Goal: Task Accomplishment & Management: Manage account settings

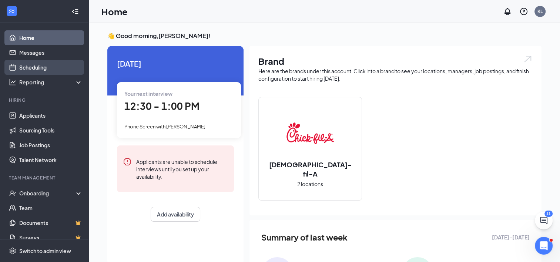
click at [31, 66] on link "Scheduling" at bounding box center [50, 67] width 63 height 15
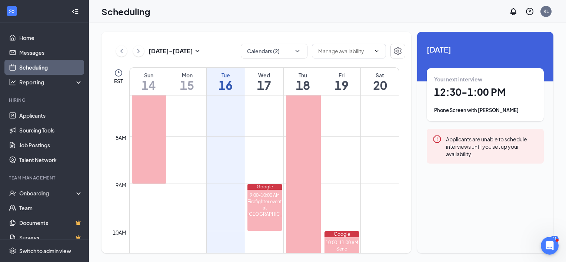
scroll to position [290, 0]
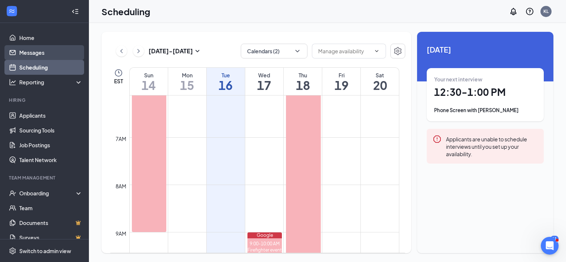
click at [28, 52] on link "Messages" at bounding box center [50, 52] width 63 height 15
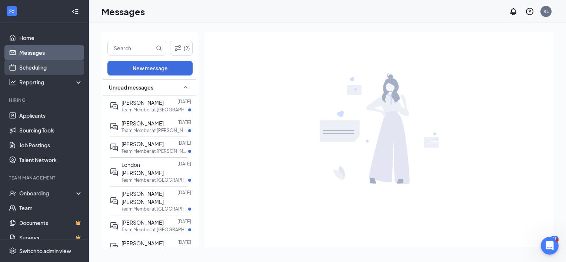
click at [33, 70] on link "Scheduling" at bounding box center [50, 67] width 63 height 15
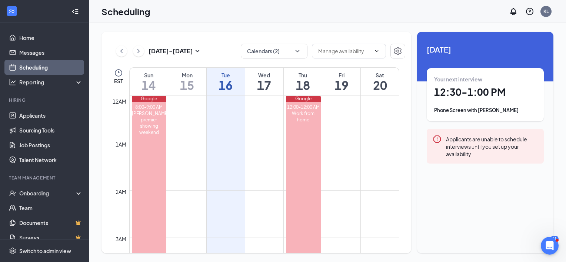
scroll to position [364, 0]
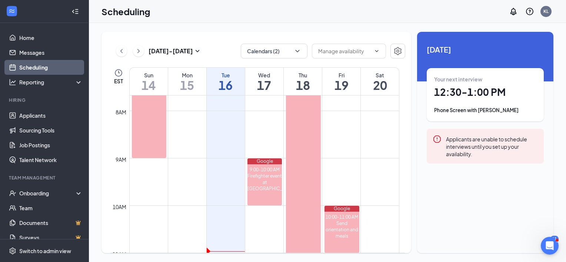
click at [479, 109] on div "Phone Screen with Marisa Crifasi" at bounding box center [485, 110] width 102 height 7
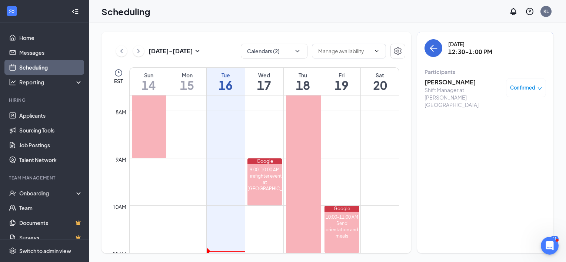
click at [434, 82] on h3 "[PERSON_NAME]" at bounding box center [463, 82] width 78 height 8
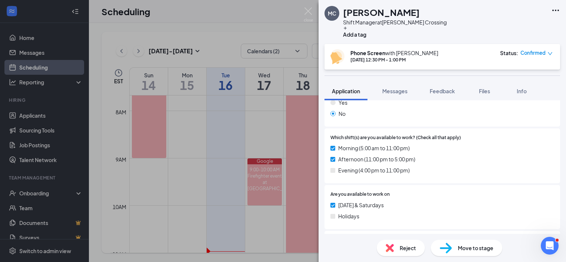
scroll to position [245, 0]
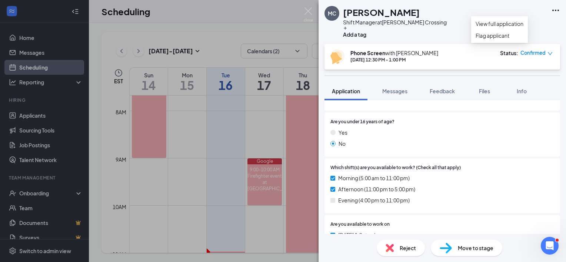
click at [556, 10] on icon "Ellipses" at bounding box center [555, 10] width 9 height 9
click at [502, 28] on link "View full application" at bounding box center [499, 24] width 48 height 8
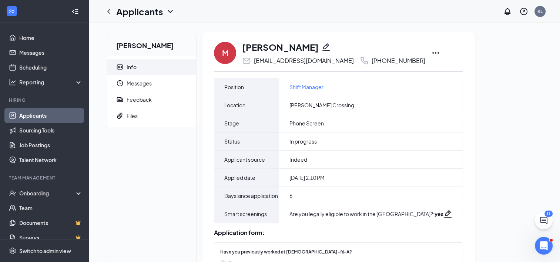
click at [431, 52] on icon "Ellipses" at bounding box center [435, 52] width 9 height 9
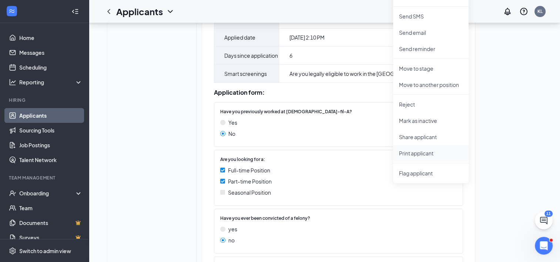
scroll to position [148, 0]
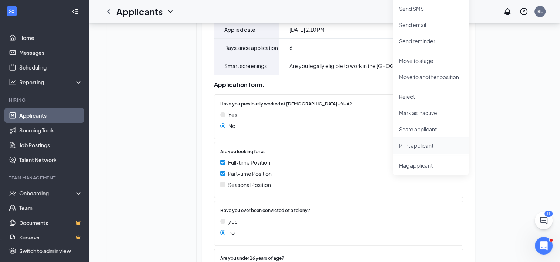
click at [422, 143] on p "Print applicant" at bounding box center [431, 145] width 64 height 7
